Goal: Transaction & Acquisition: Subscribe to service/newsletter

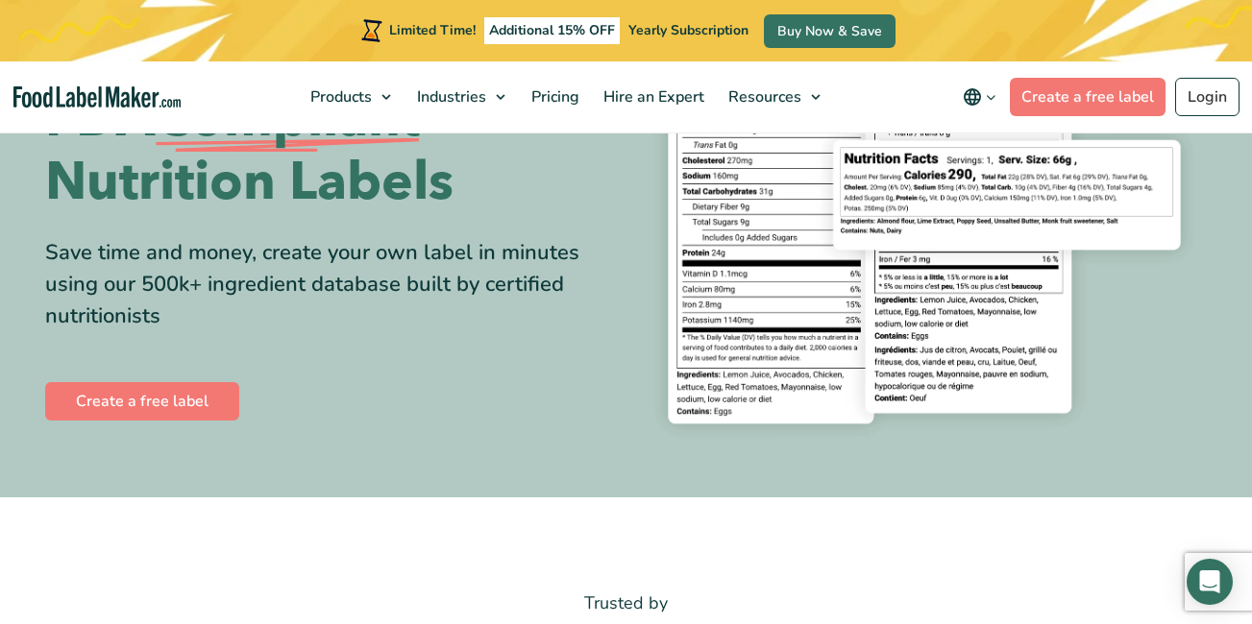
scroll to position [215, 0]
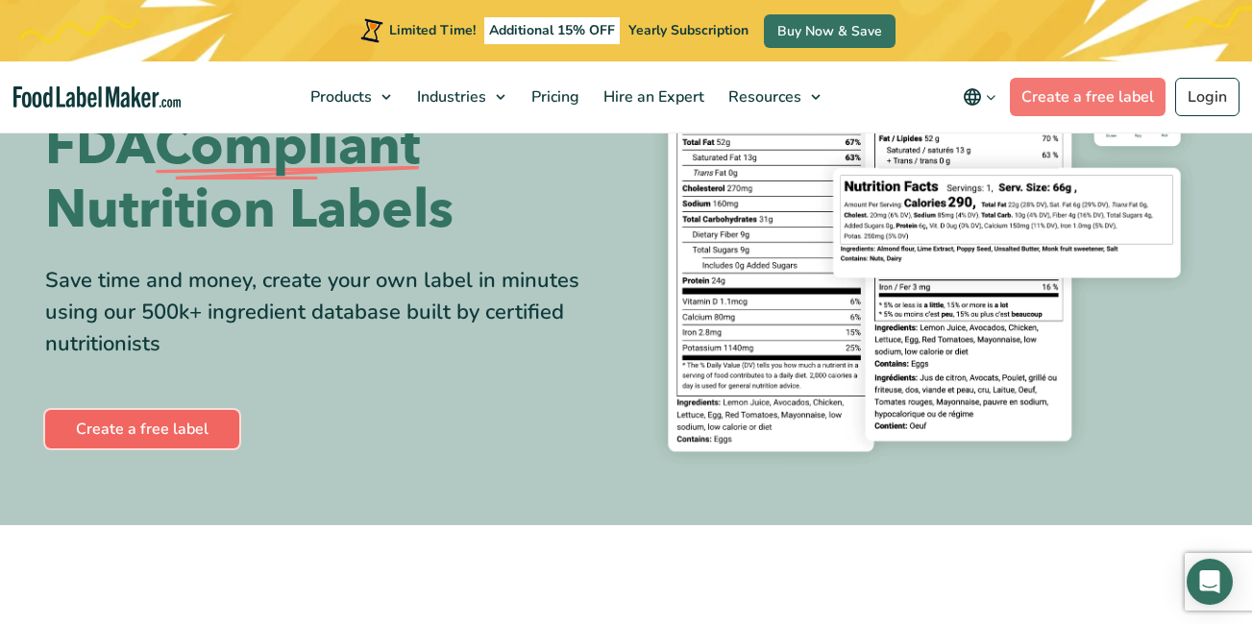
click at [165, 425] on link "Create a free label" at bounding box center [142, 429] width 194 height 38
